Goal: Information Seeking & Learning: Compare options

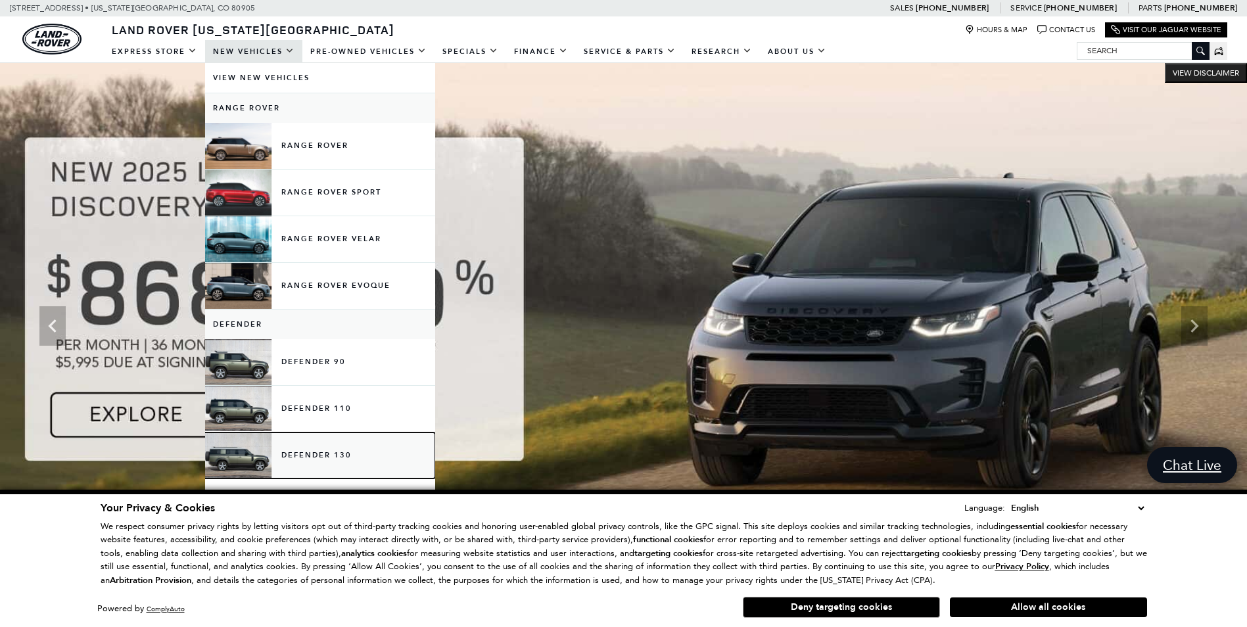
click at [341, 458] on link "Defender 130" at bounding box center [320, 456] width 230 height 46
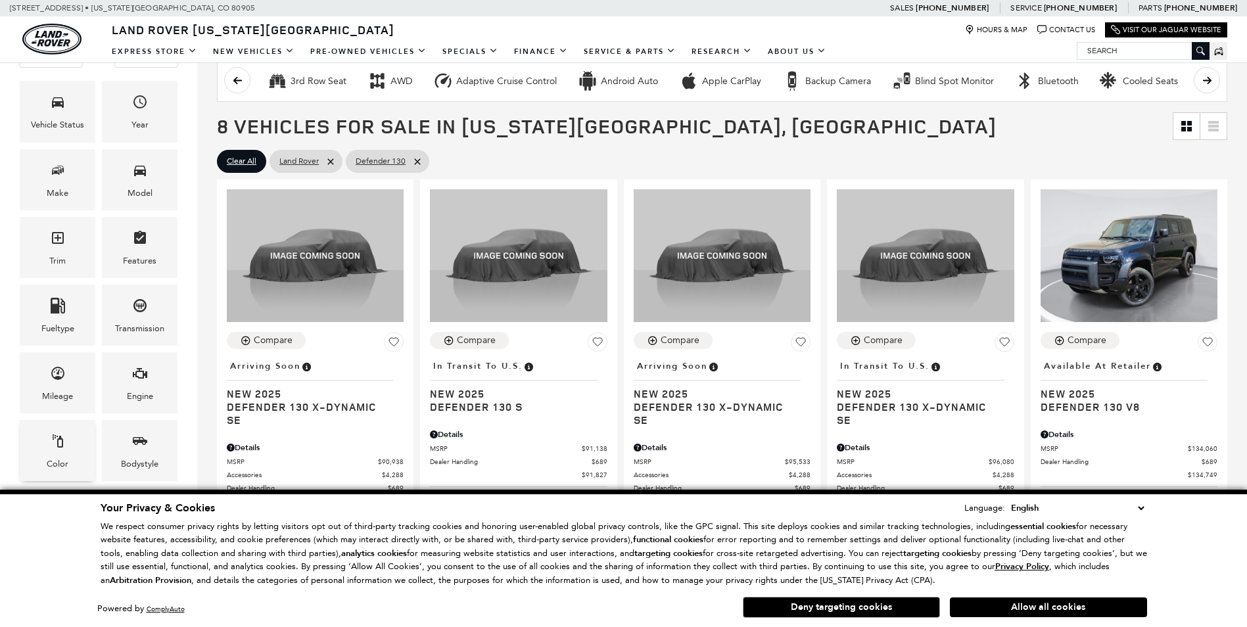
click at [56, 456] on span "Color" at bounding box center [58, 443] width 16 height 27
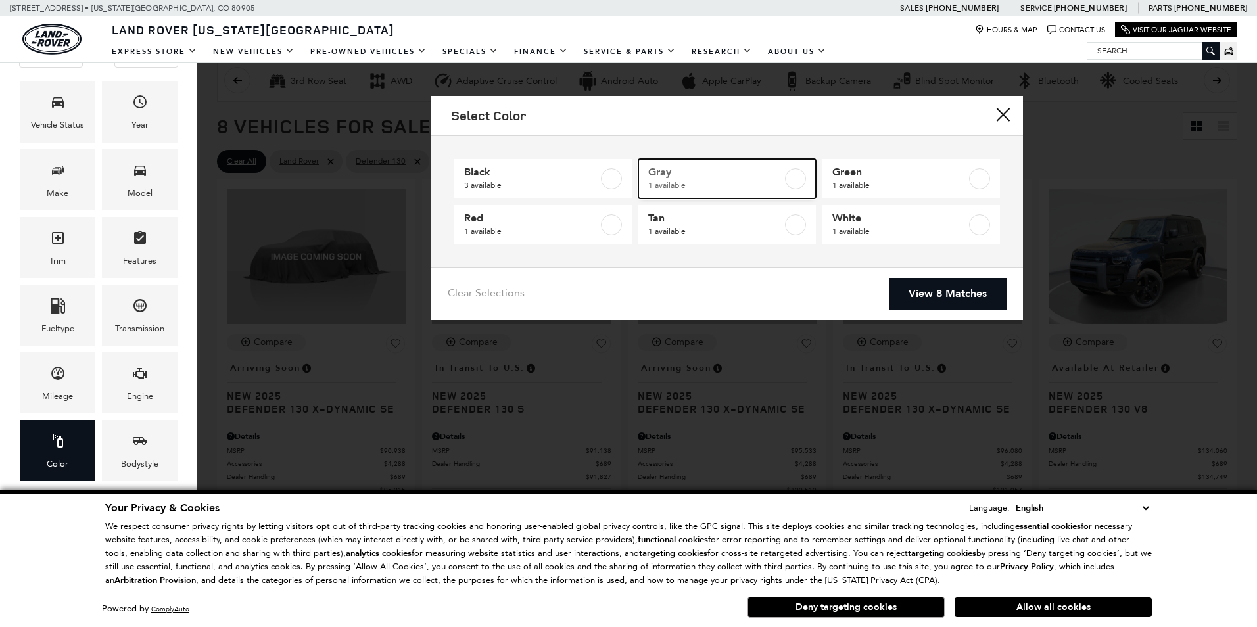
click at [738, 181] on span "1 available" at bounding box center [715, 185] width 134 height 13
type input "$96,080"
checkbox input "true"
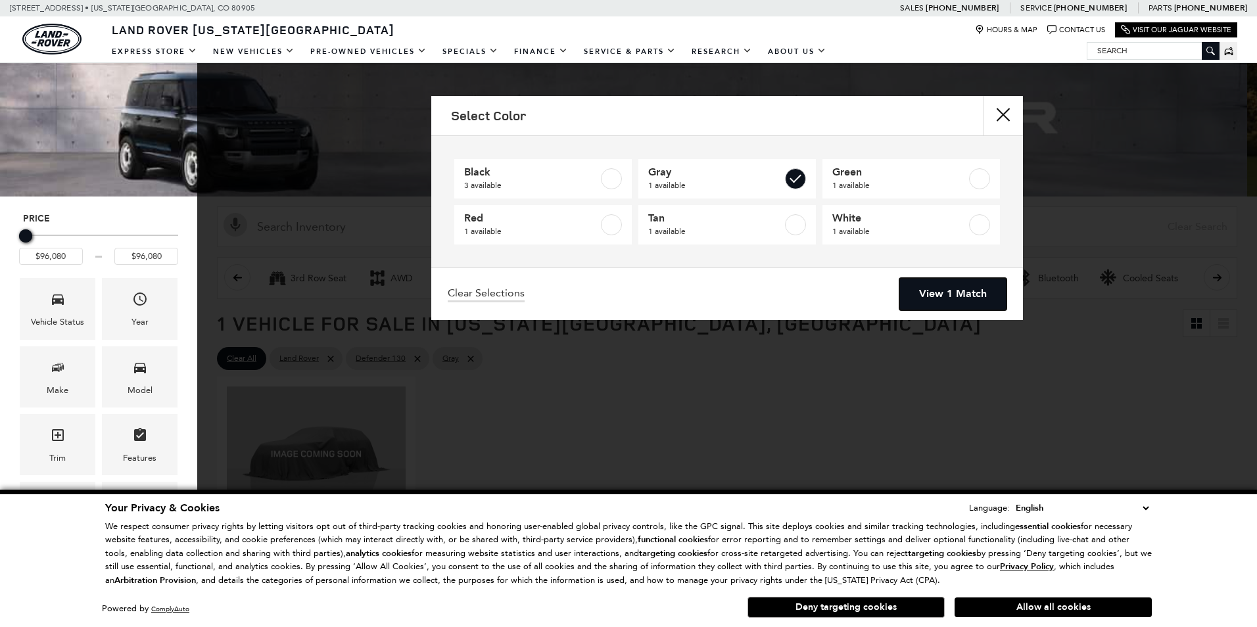
click at [934, 296] on link "View 1 Match" at bounding box center [952, 294] width 107 height 32
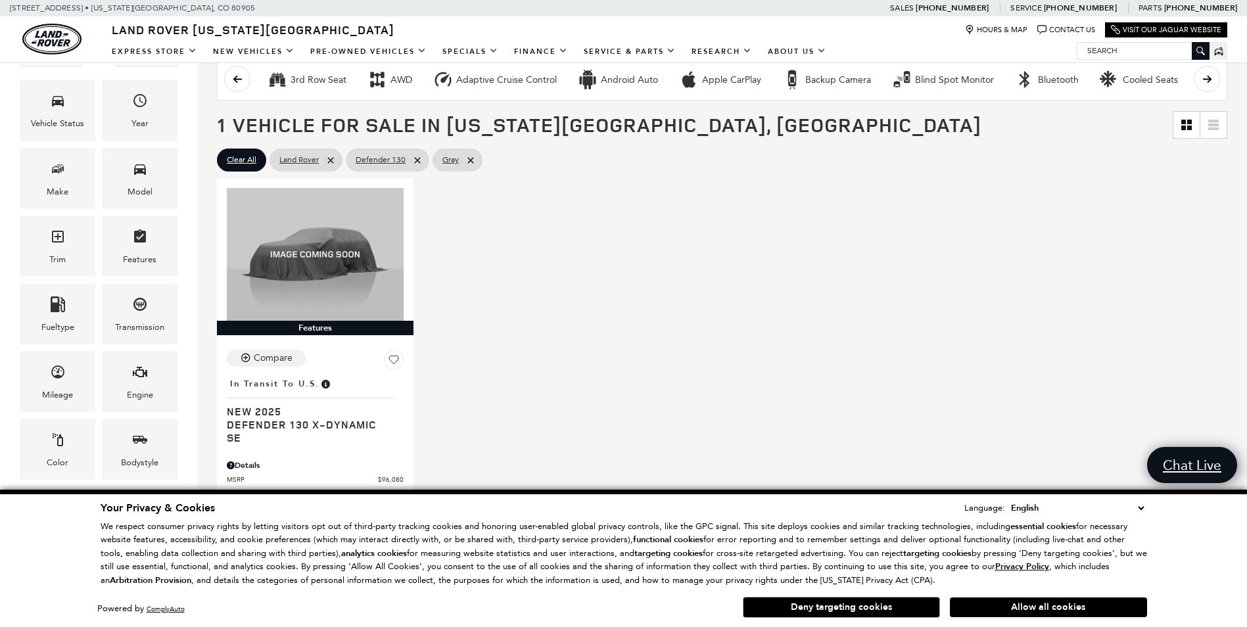
scroll to position [329, 0]
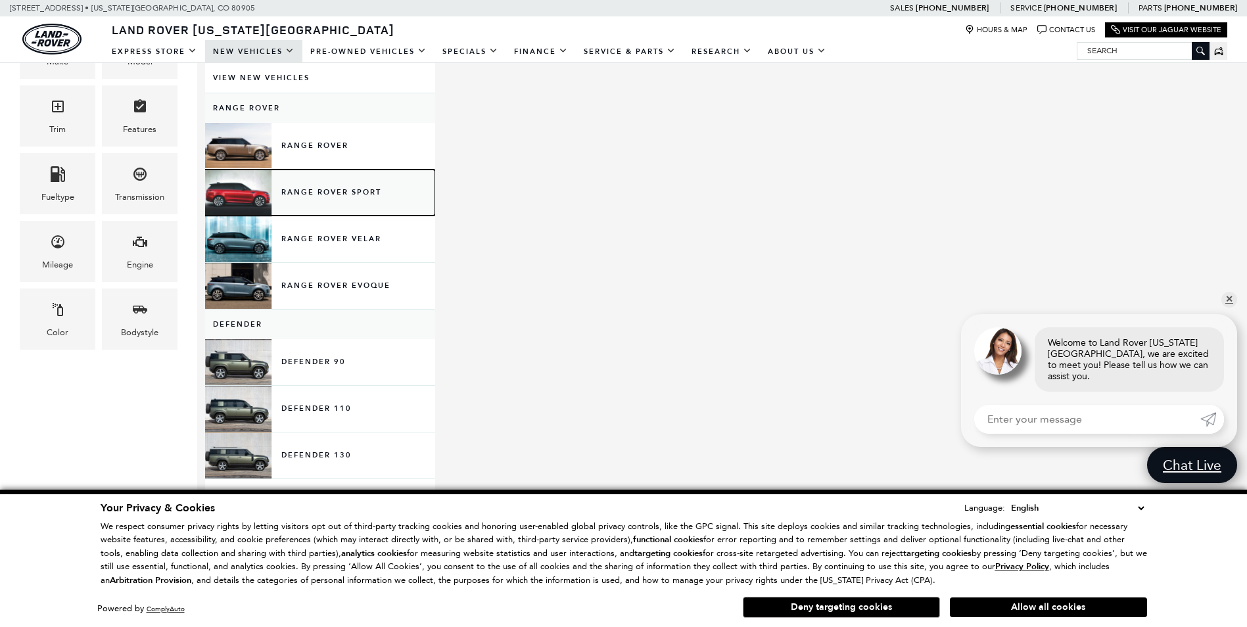
click at [321, 193] on link "Range Rover Sport" at bounding box center [320, 193] width 230 height 46
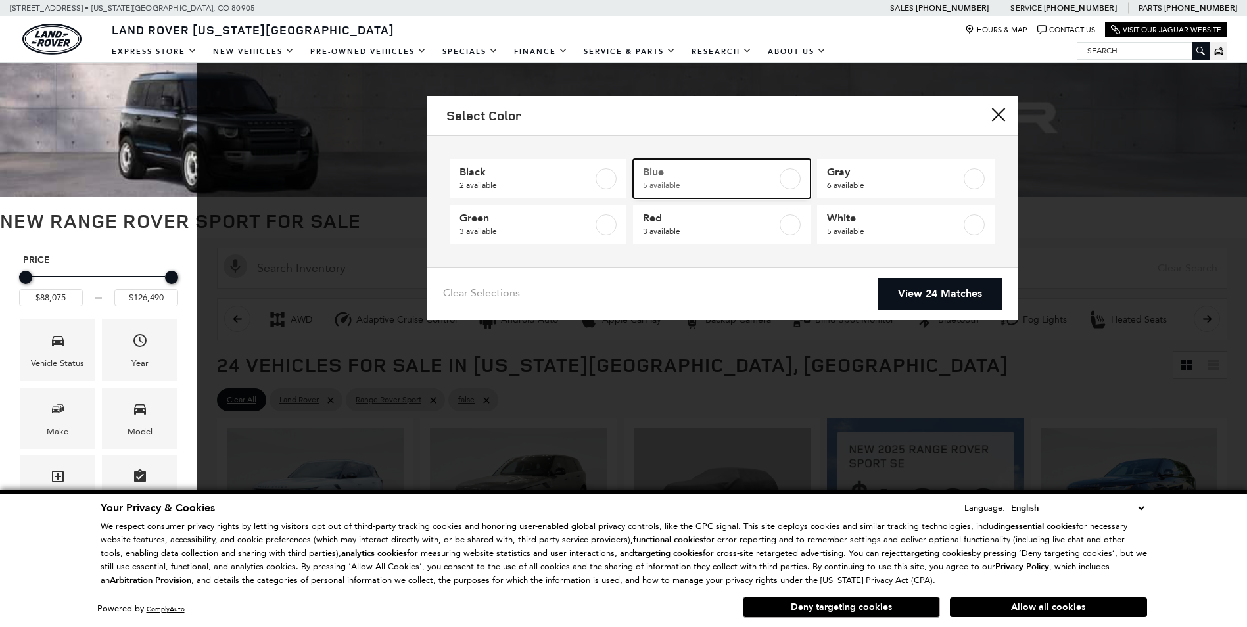
click at [718, 188] on span "5 available" at bounding box center [710, 185] width 134 height 13
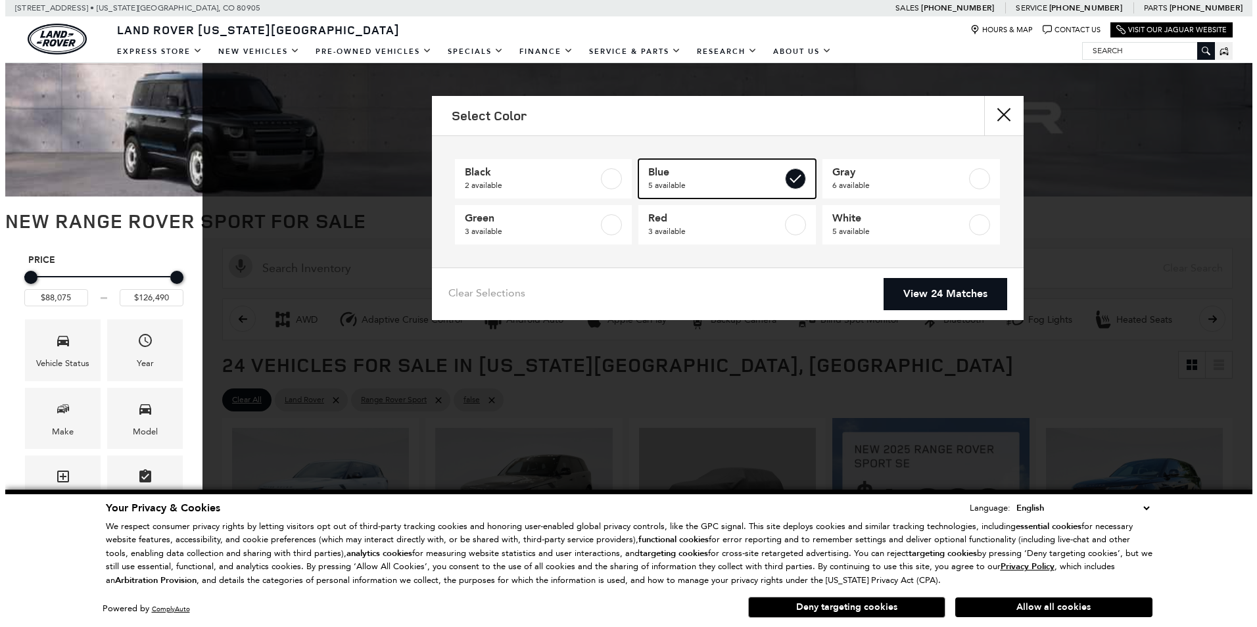
scroll to position [131, 0]
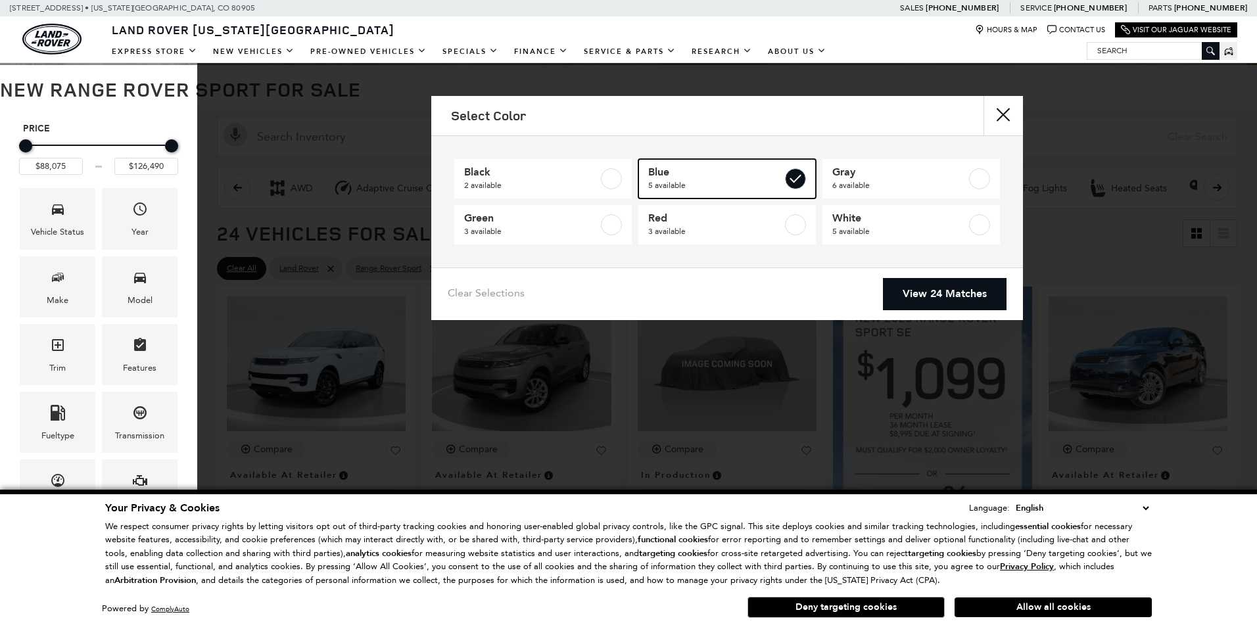
type input "$92,455"
type input "$121,795"
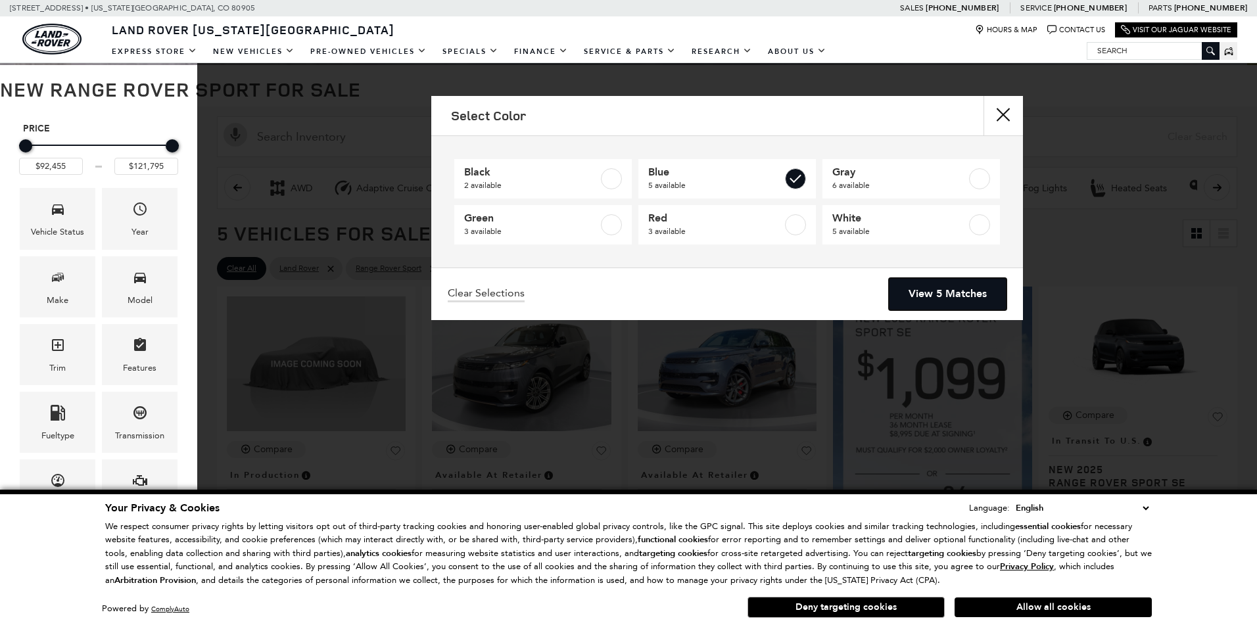
click at [921, 287] on link "View 5 Matches" at bounding box center [948, 294] width 118 height 32
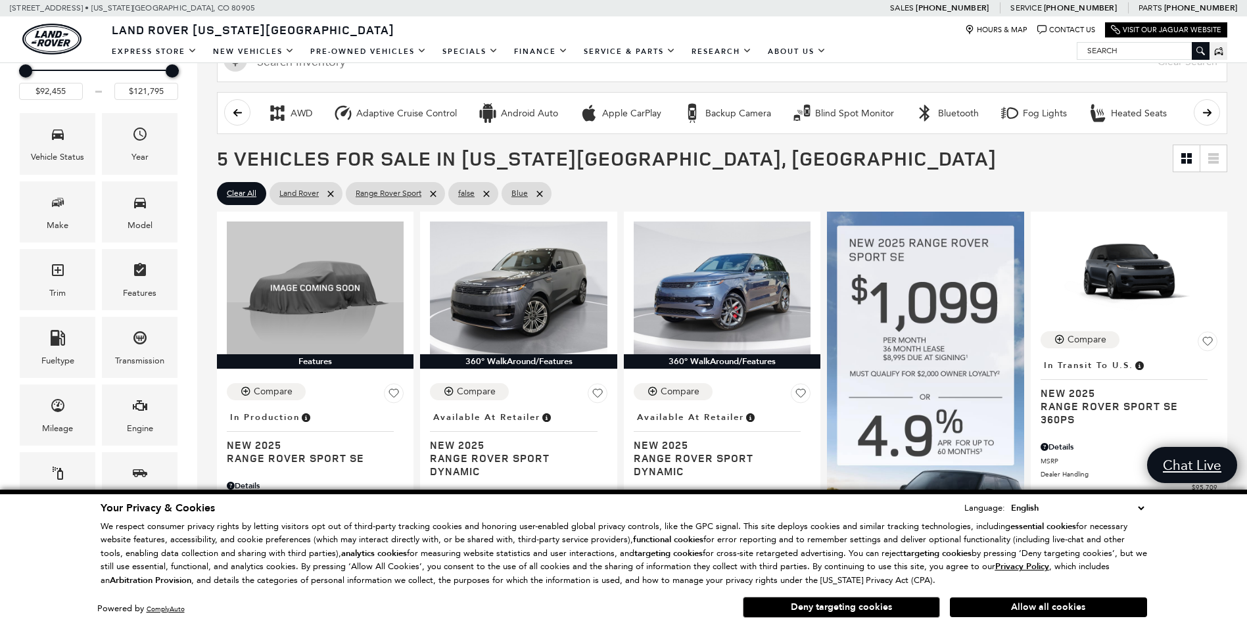
scroll to position [197, 0]
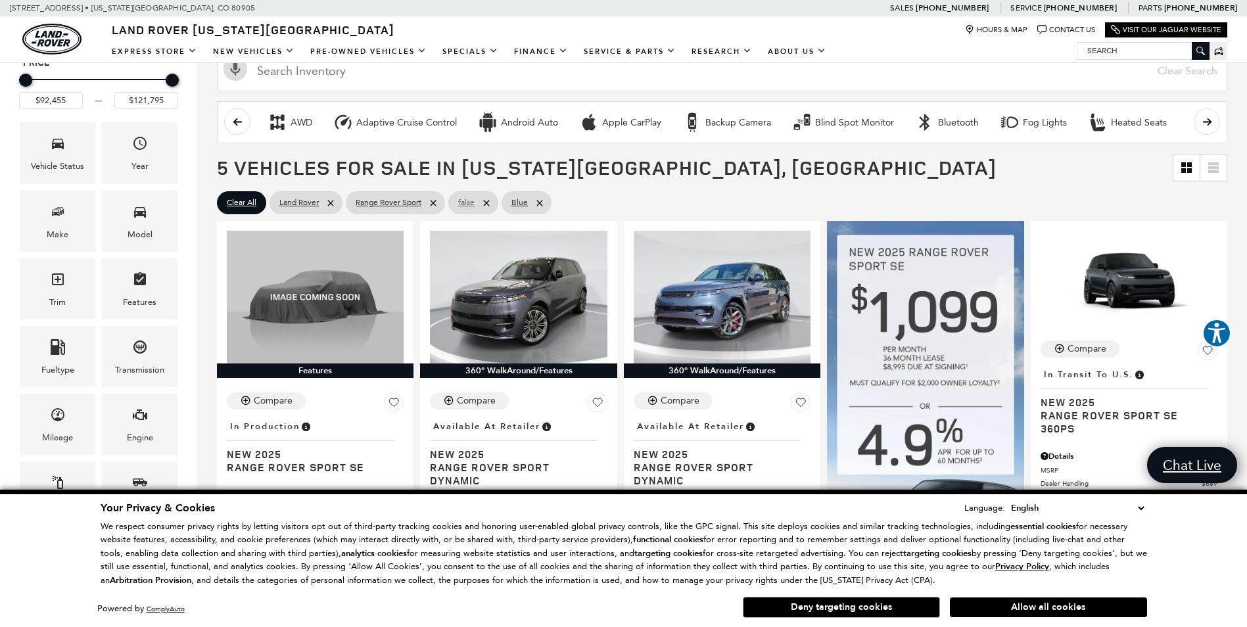
click at [489, 206] on icon at bounding box center [486, 203] width 6 height 6
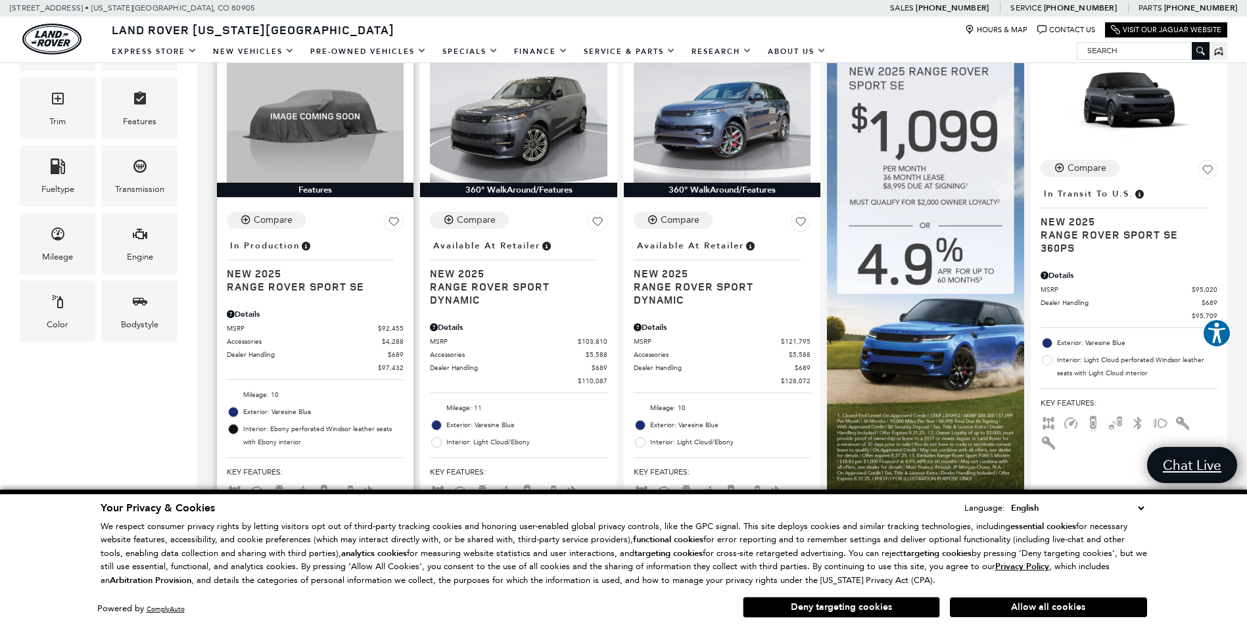
scroll to position [329, 0]
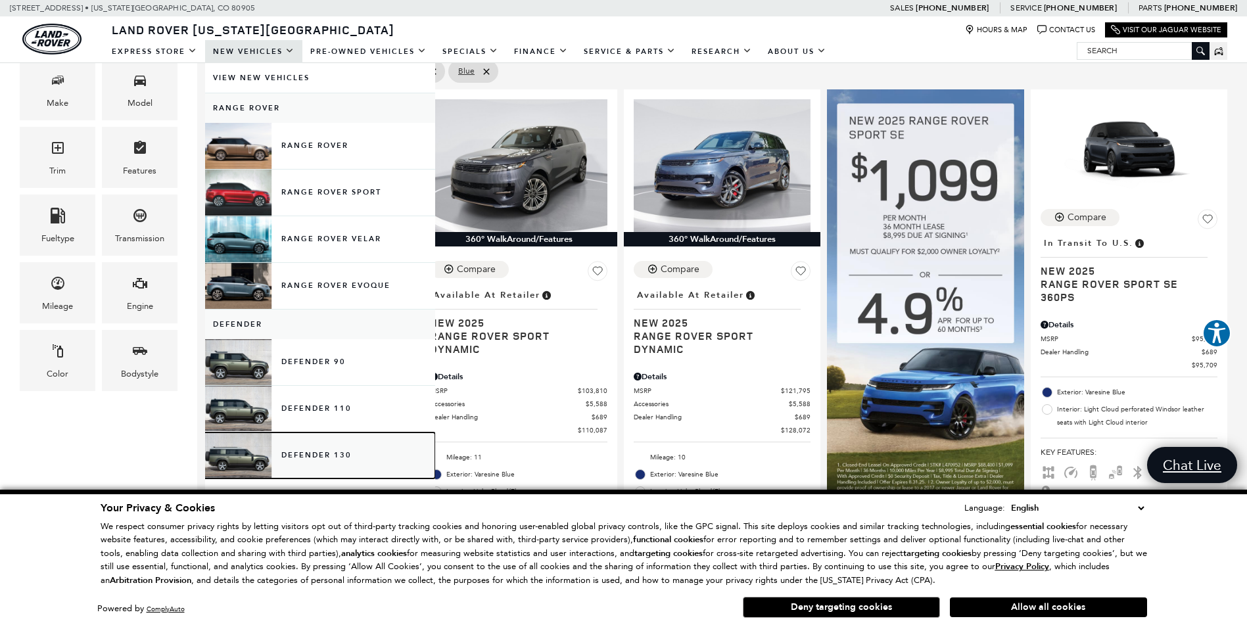
click at [338, 463] on link "Defender 130" at bounding box center [320, 456] width 230 height 46
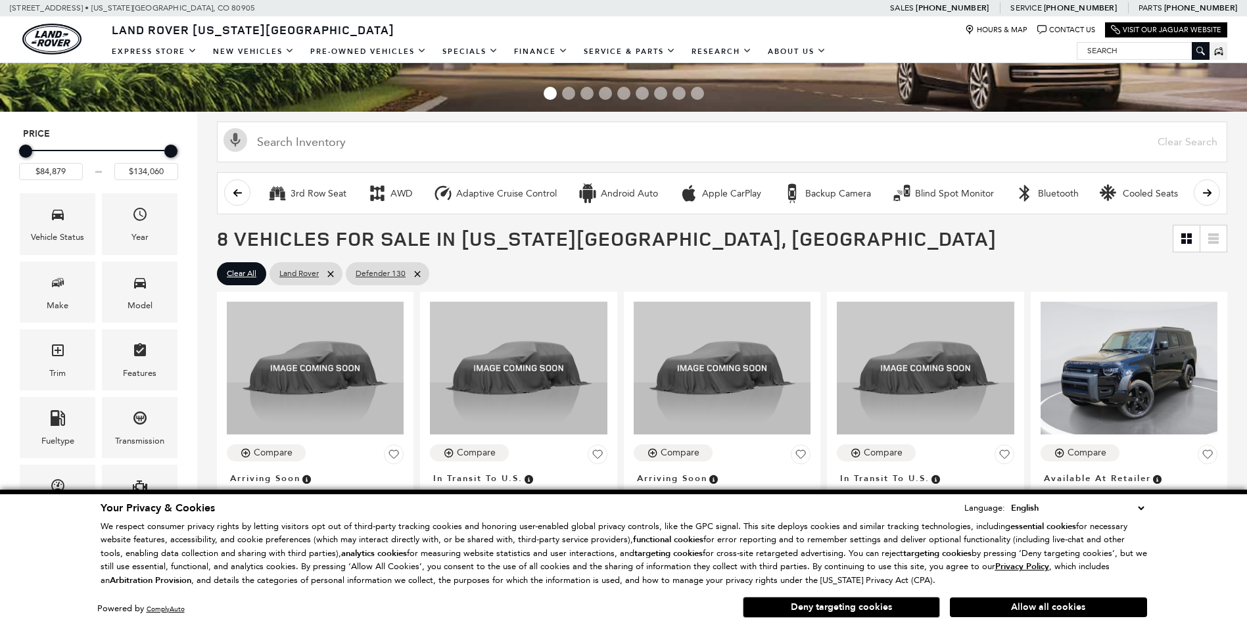
click at [78, 532] on div "Color" at bounding box center [58, 562] width 76 height 61
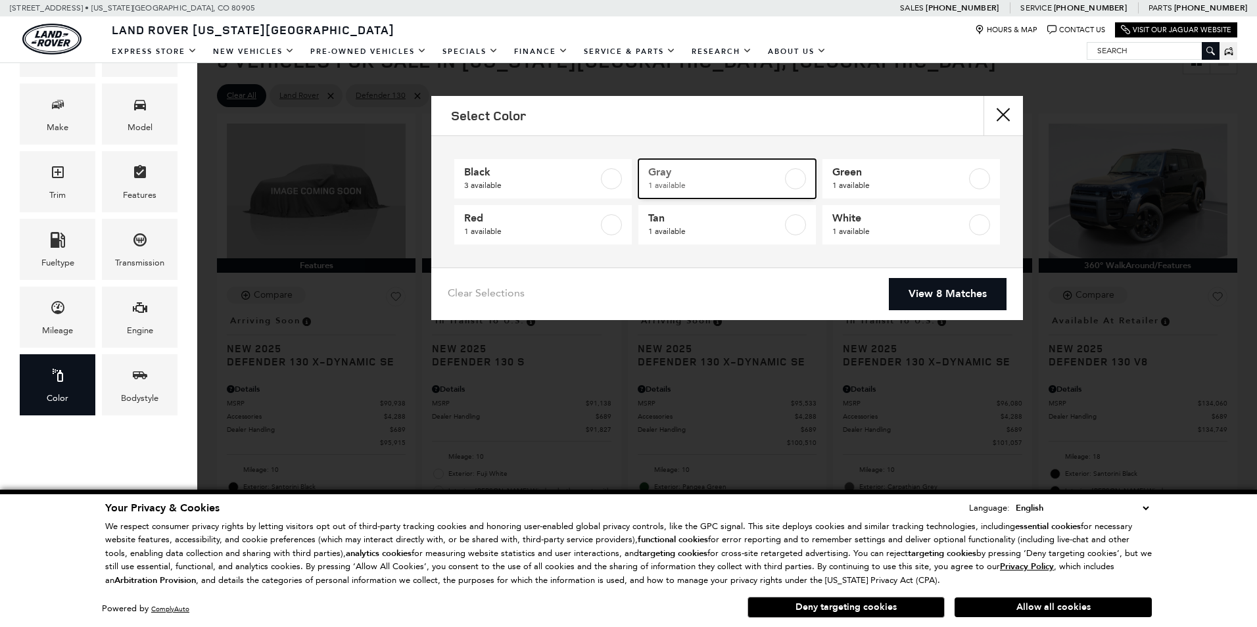
click at [730, 181] on span "1 available" at bounding box center [715, 185] width 134 height 13
type input "$96,080"
checkbox input "true"
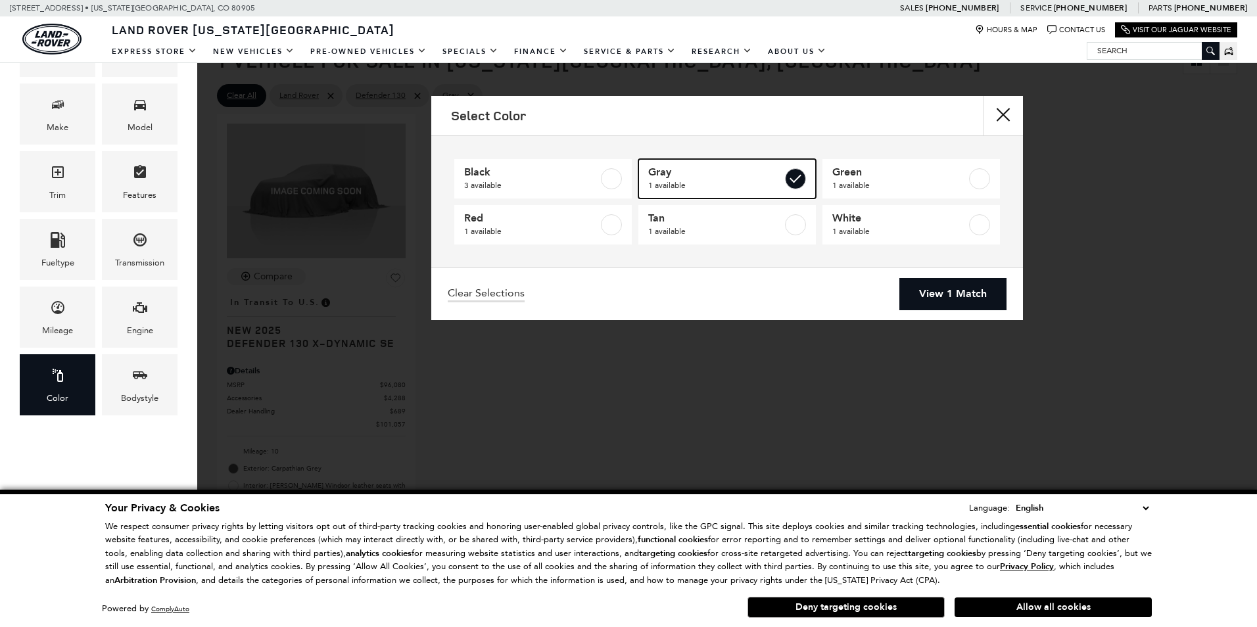
scroll to position [91, 0]
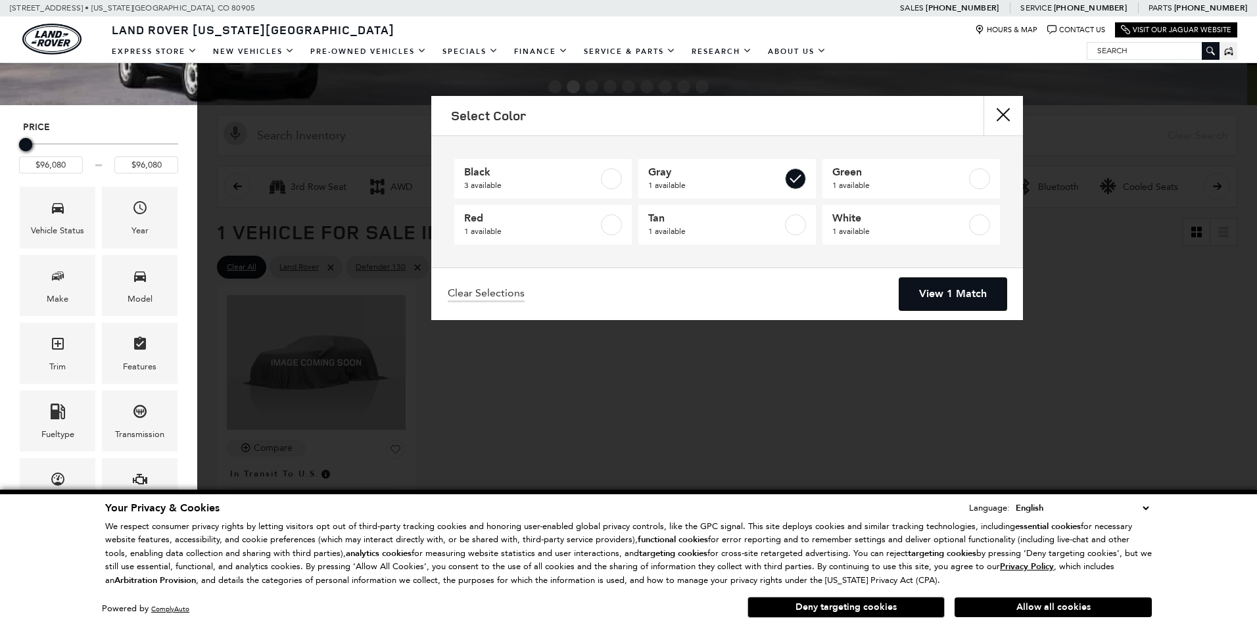
click at [963, 306] on link "View 1 Match" at bounding box center [952, 294] width 107 height 32
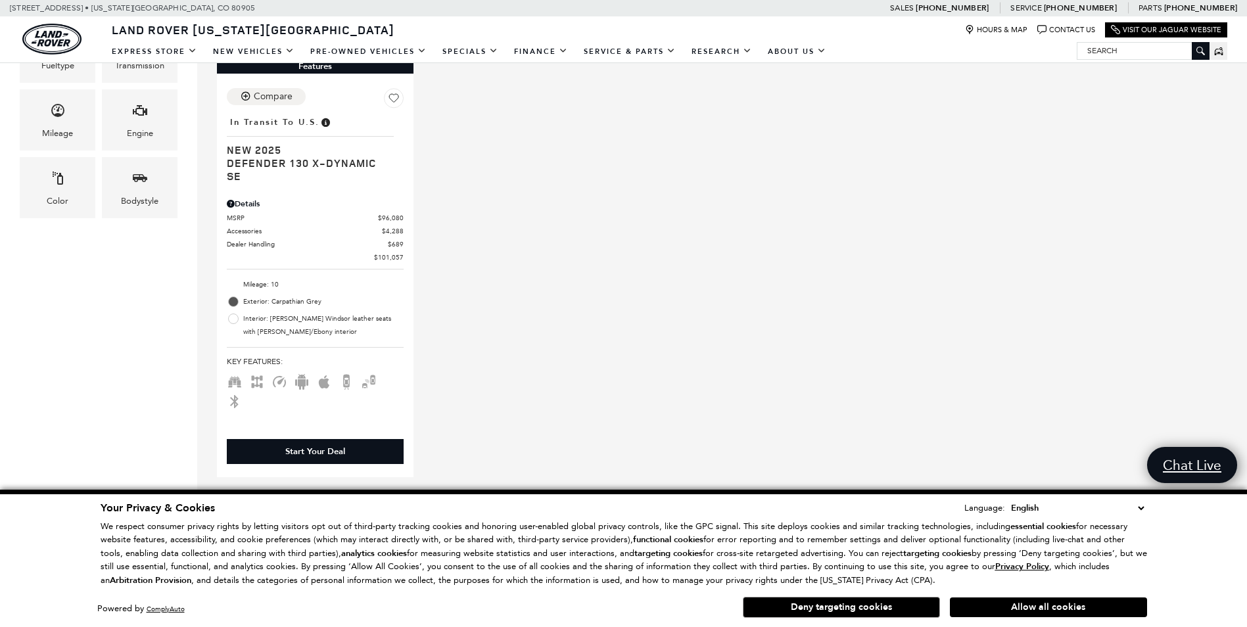
scroll to position [394, 0]
